Goal: Information Seeking & Learning: Learn about a topic

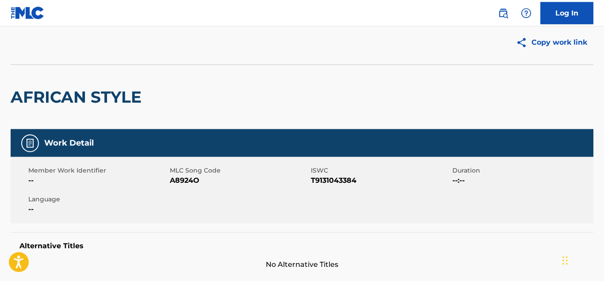
scroll to position [19, 0]
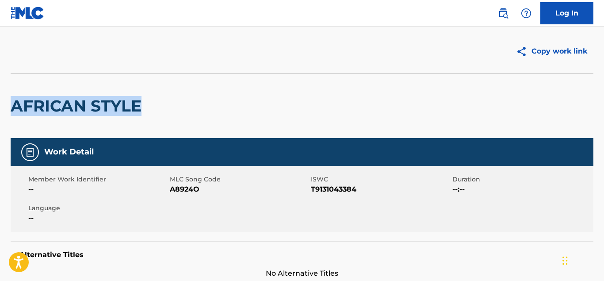
drag, startPoint x: 149, startPoint y: 107, endPoint x: 11, endPoint y: 113, distance: 138.5
click at [11, 113] on div "AFRICAN STYLE" at bounding box center [302, 105] width 583 height 65
copy h2 "AFRICAN STYLE"
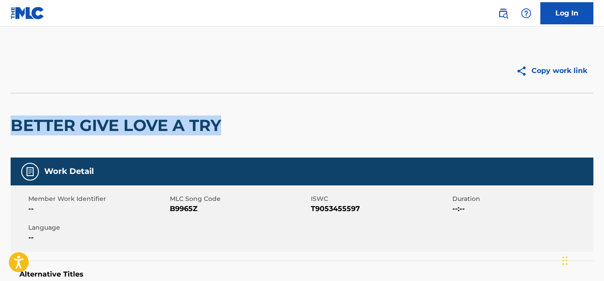
drag, startPoint x: 226, startPoint y: 126, endPoint x: 14, endPoint y: 127, distance: 212.3
click at [14, 127] on h2 "BETTER GIVE LOVE A TRY" at bounding box center [118, 125] width 215 height 20
copy h2 "BETTER GIVE LOVE A TRY"
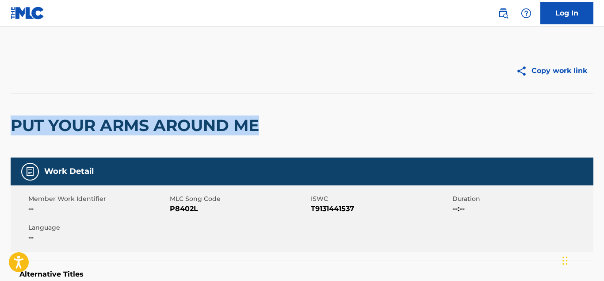
drag, startPoint x: 263, startPoint y: 125, endPoint x: 11, endPoint y: 126, distance: 252.1
click at [11, 126] on div "PUT YOUR ARMS AROUND ME" at bounding box center [302, 125] width 583 height 65
copy h2 "PUT YOUR ARMS AROUND ME"
